Goal: Transaction & Acquisition: Book appointment/travel/reservation

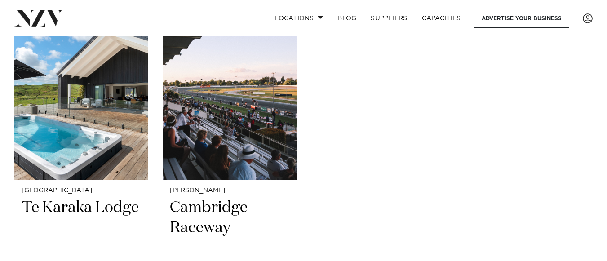
scroll to position [990, 0]
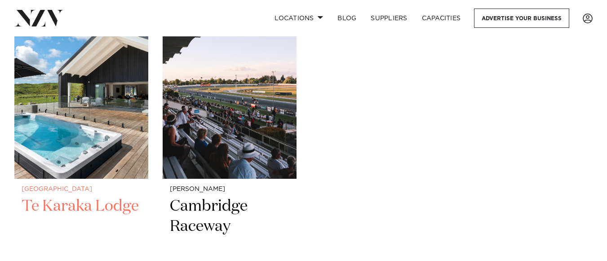
click at [71, 199] on h2 "Te Karaka Lodge" at bounding box center [82, 226] width 120 height 61
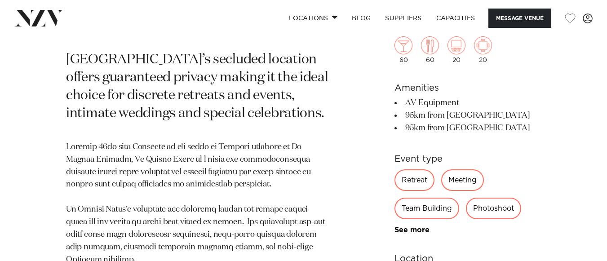
scroll to position [339, 0]
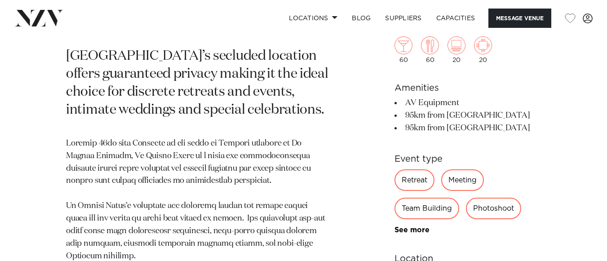
scroll to position [403, 0]
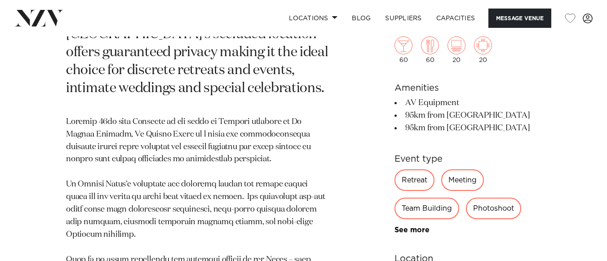
drag, startPoint x: 341, startPoint y: 169, endPoint x: 351, endPoint y: 205, distance: 36.3
click at [351, 205] on div "Waikato Te Karaka Lodge Te Karaka Lodge’s secluded location offers guaranteed p…" at bounding box center [303, 234] width 593 height 561
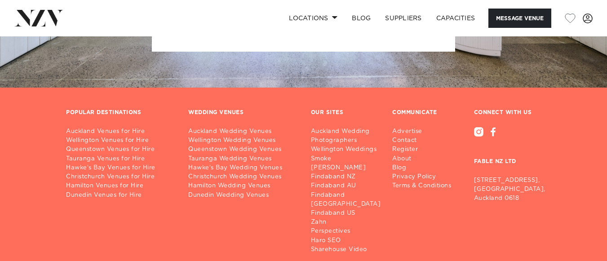
scroll to position [2520, 0]
click at [241, 181] on link "Hamilton Wedding Venues" at bounding box center [242, 185] width 108 height 9
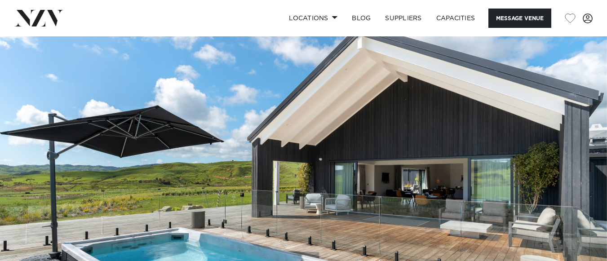
scroll to position [0, 0]
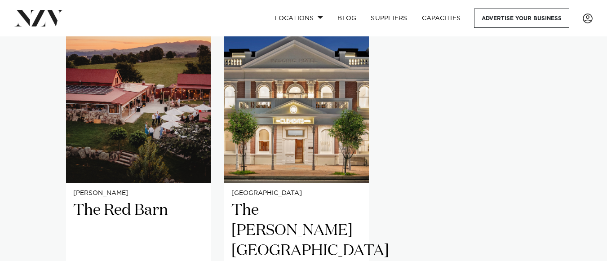
scroll to position [731, 0]
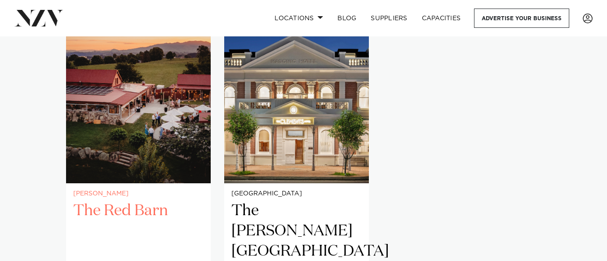
click at [106, 201] on h2 "The Red Barn" at bounding box center [138, 231] width 130 height 61
